Goal: Find specific page/section: Find specific page/section

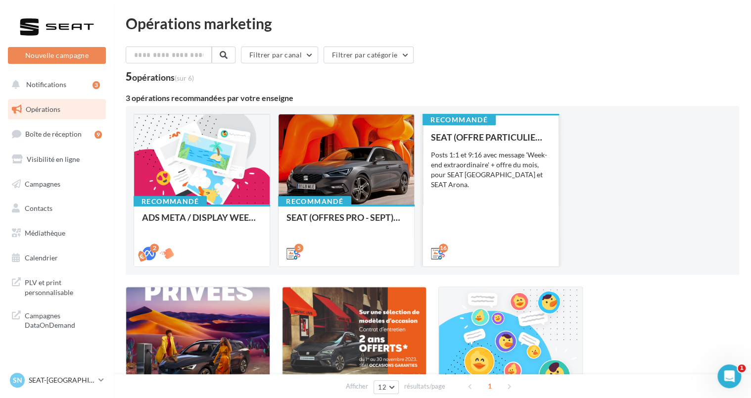
click at [492, 180] on div "SEAT (OFFRE PARTICULIER - SEPT) - SOCIAL MEDIA Posts 1:1 et 9:16 avec message '…" at bounding box center [491, 194] width 120 height 125
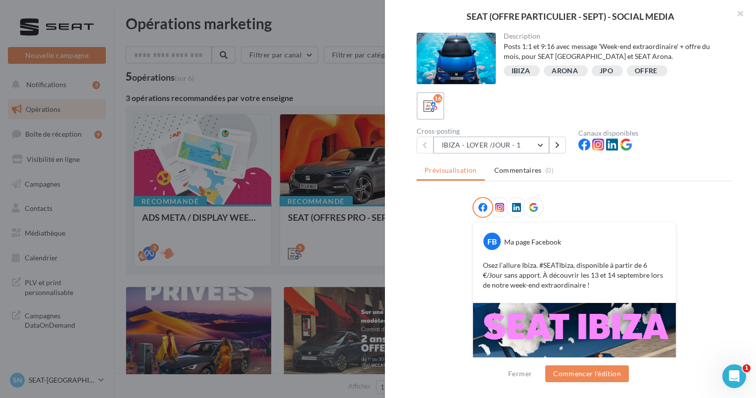
click at [506, 141] on button "IBIZA - LOYER /JOUR - 1" at bounding box center [491, 145] width 116 height 17
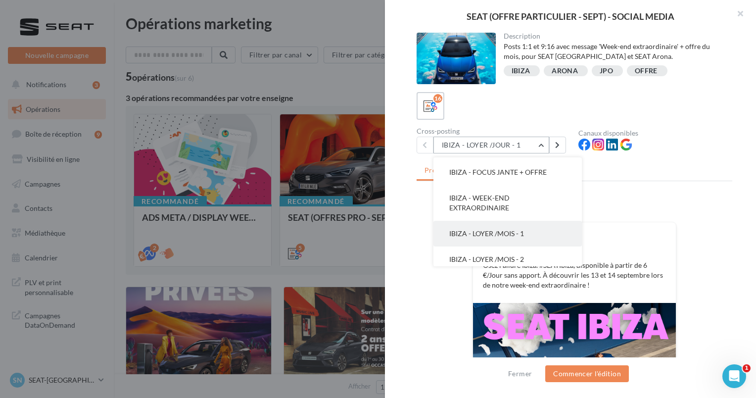
scroll to position [99, 0]
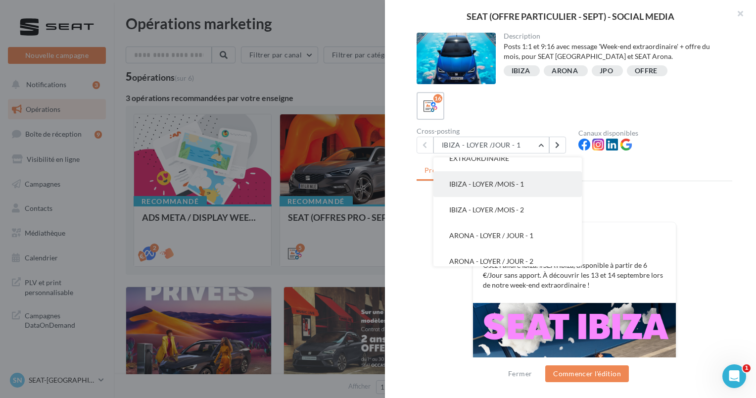
click at [510, 193] on button "IBIZA - LOYER /MOIS - 1" at bounding box center [507, 184] width 148 height 26
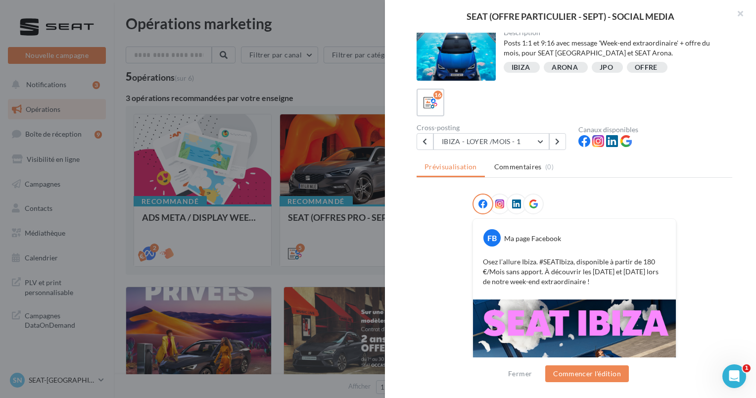
scroll to position [3, 0]
drag, startPoint x: 468, startPoint y: 143, endPoint x: 472, endPoint y: 146, distance: 5.6
click at [468, 143] on button "IBIZA - LOYER /MOIS - 1" at bounding box center [491, 142] width 116 height 17
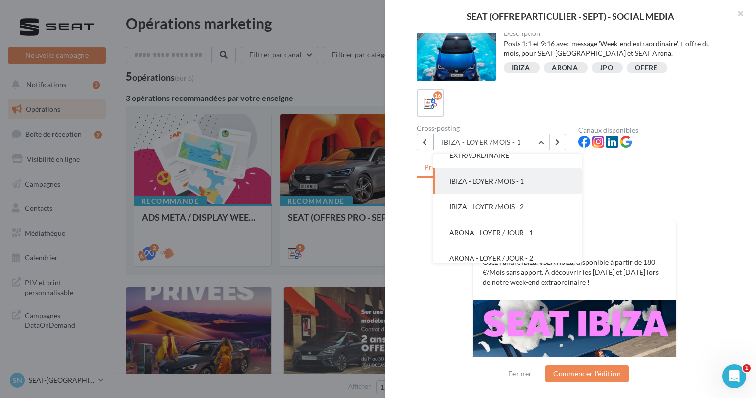
scroll to position [77, 0]
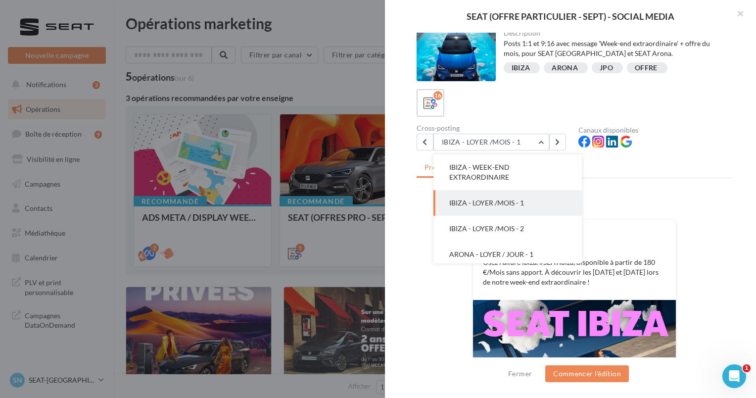
drag, startPoint x: 498, startPoint y: 249, endPoint x: 566, endPoint y: 250, distance: 67.8
click at [499, 250] on span "ARONA - LOYER / JOUR - 1" at bounding box center [491, 254] width 84 height 8
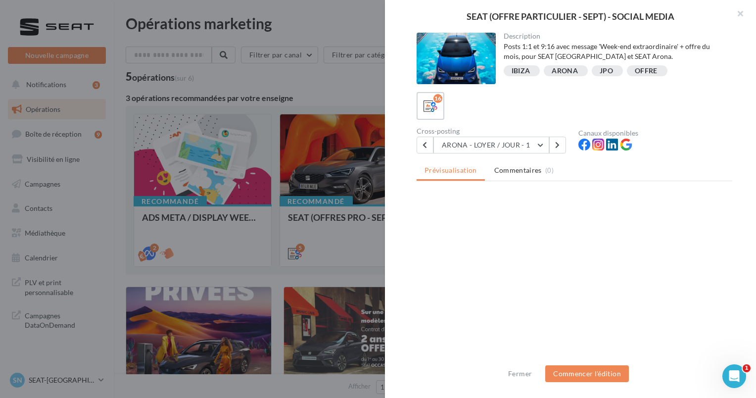
scroll to position [0, 0]
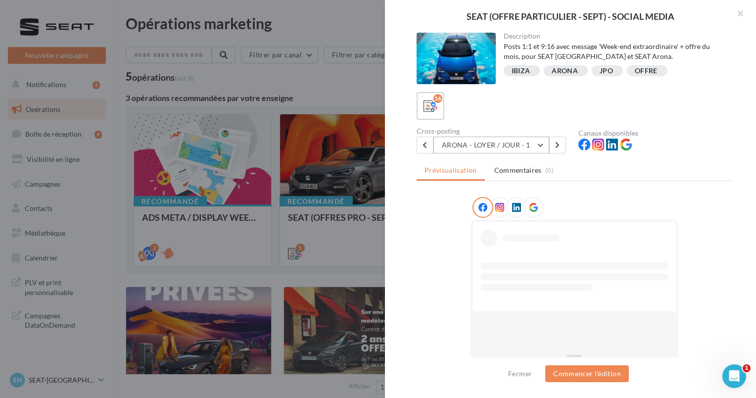
click at [507, 143] on button "ARONA - LOYER / JOUR - 1" at bounding box center [491, 145] width 116 height 17
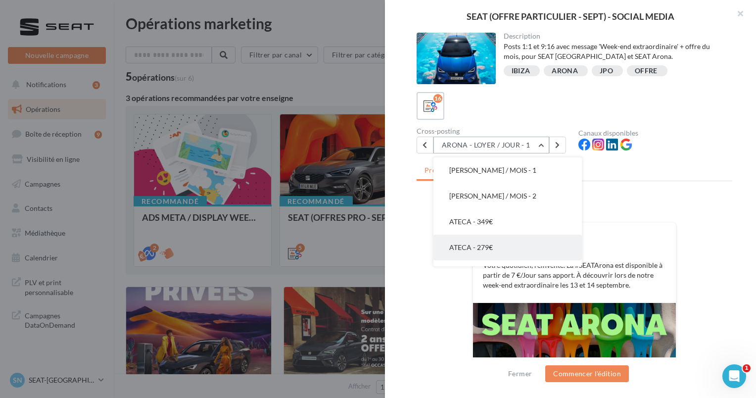
scroll to position [228, 0]
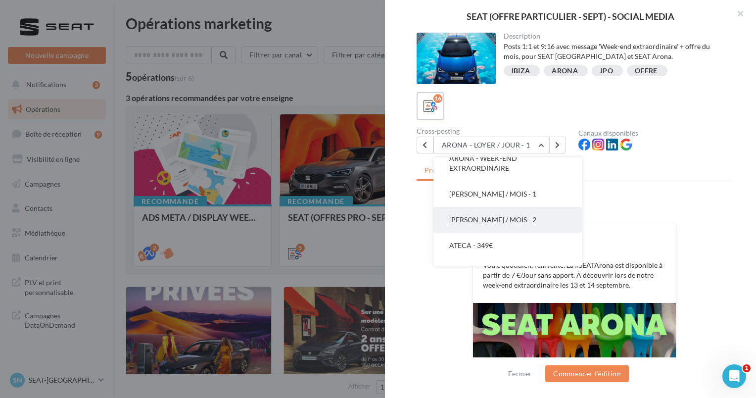
click at [508, 219] on span "[PERSON_NAME] / MOIS - 2" at bounding box center [492, 219] width 87 height 8
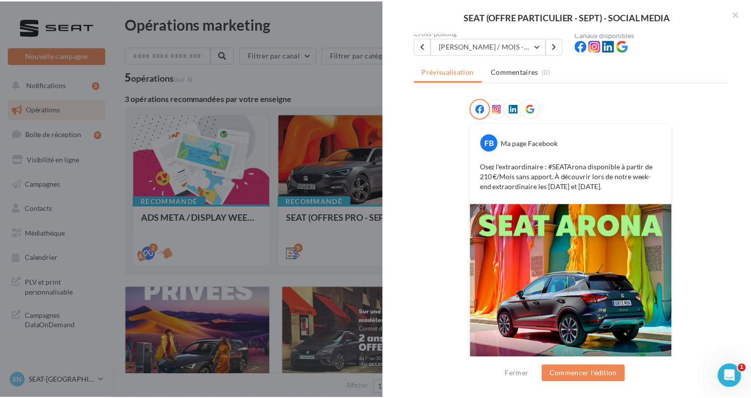
scroll to position [151, 0]
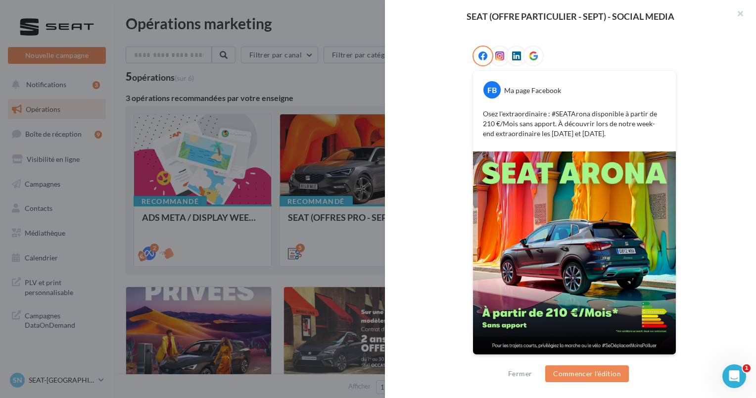
click at [751, 269] on div "Description Posts 1:1 et 9:16 avec message 'Week-end extraordinaire' + offre du…" at bounding box center [574, 199] width 379 height 333
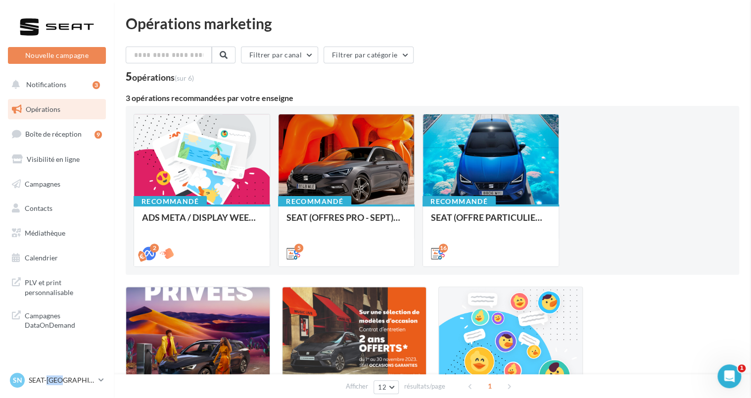
click at [56, 380] on p "SEAT-[GEOGRAPHIC_DATA]" at bounding box center [62, 380] width 66 height 10
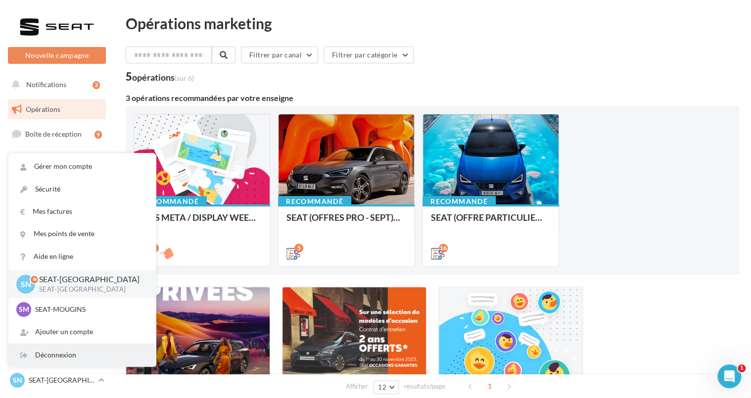
click at [64, 356] on div "Déconnexion" at bounding box center [81, 355] width 147 height 22
